Goal: Task Accomplishment & Management: Manage account settings

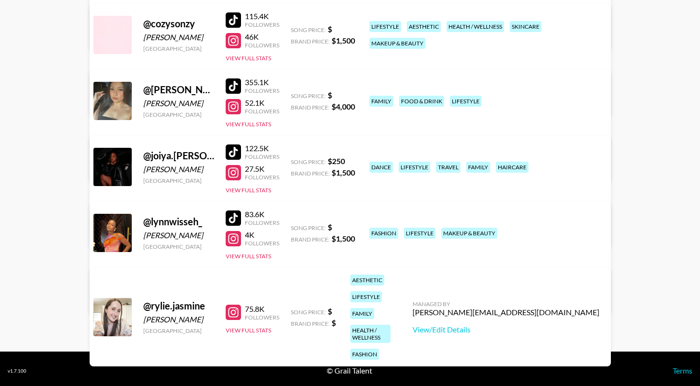
scroll to position [210, 0]
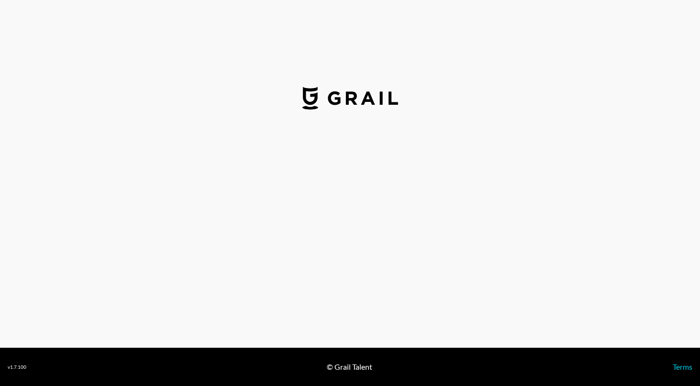
select select "USD"
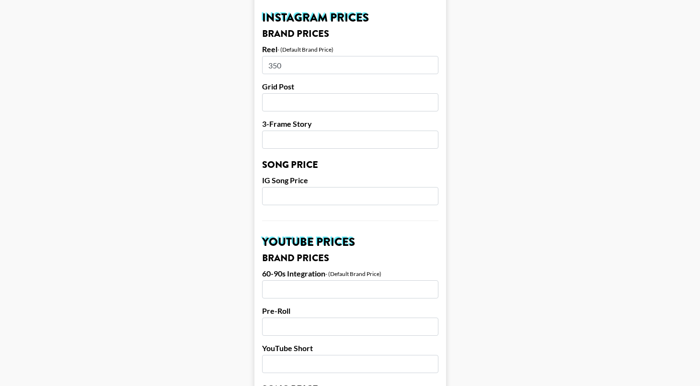
scroll to position [476, 0]
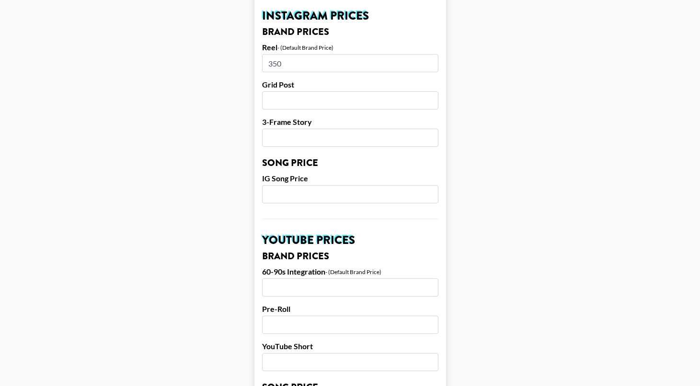
click at [286, 54] on input "350" at bounding box center [350, 63] width 176 height 18
click at [277, 54] on input "350" at bounding box center [350, 63] width 176 height 18
type input "500"
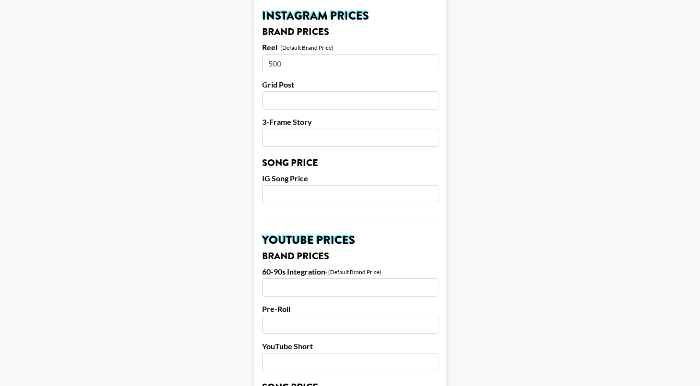
click at [304, 91] on input "number" at bounding box center [350, 100] width 176 height 18
type input "400"
click at [302, 117] on div "3-Frame Story" at bounding box center [350, 132] width 176 height 30
click at [302, 129] on input "number" at bounding box center [350, 138] width 176 height 18
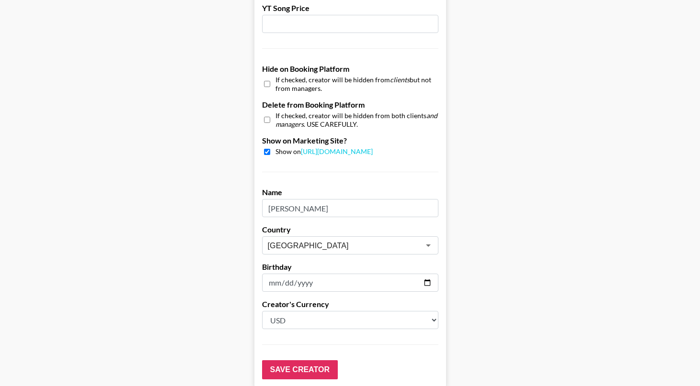
scroll to position [913, 0]
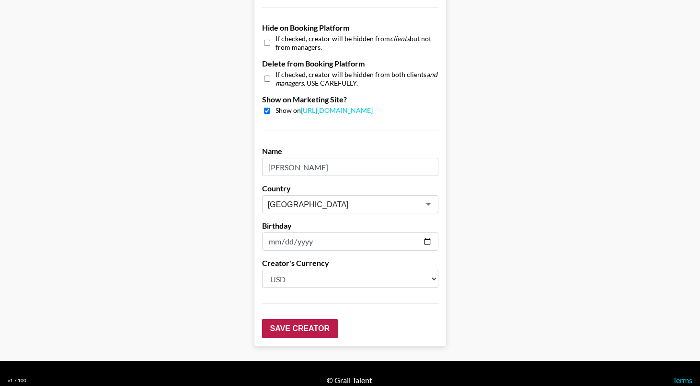
type input "350"
click at [299, 319] on input "Save Creator" at bounding box center [300, 328] width 76 height 19
click at [302, 319] on input "Save Creator" at bounding box center [300, 328] width 76 height 19
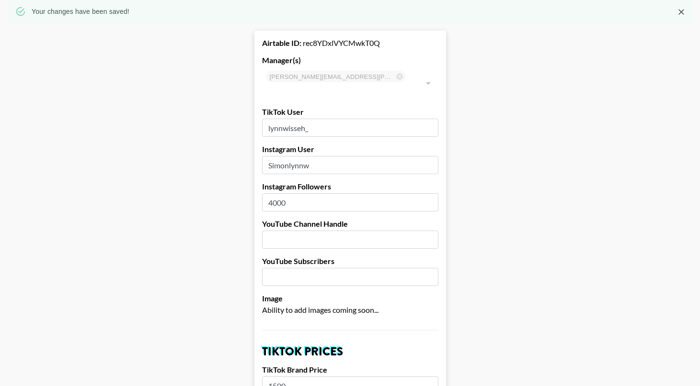
scroll to position [0, 0]
